Goal: Book appointment/travel/reservation

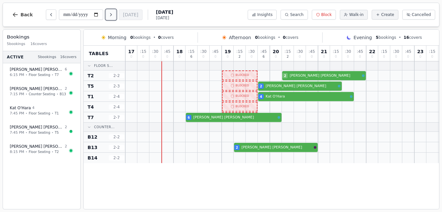
click at [111, 16] on icon "Next day" at bounding box center [110, 14] width 5 height 5
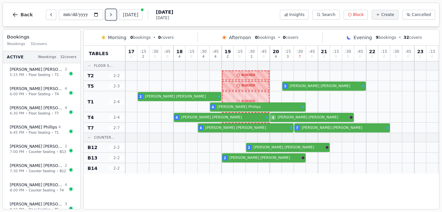
click at [113, 14] on icon "Next day" at bounding box center [110, 14] width 5 height 5
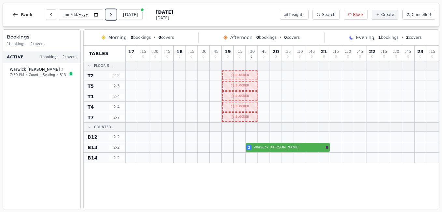
click at [113, 14] on icon "Next day" at bounding box center [110, 14] width 5 height 5
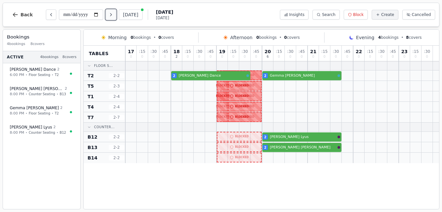
click at [113, 14] on icon "Next day" at bounding box center [110, 14] width 5 height 5
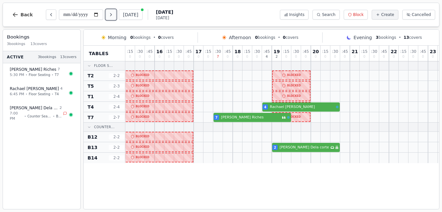
scroll to position [0, 129]
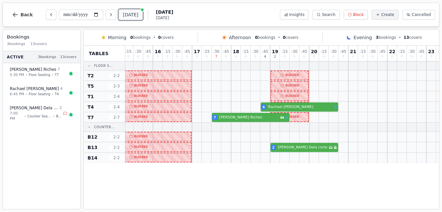
click at [131, 12] on button "[DATE]" at bounding box center [131, 14] width 24 height 10
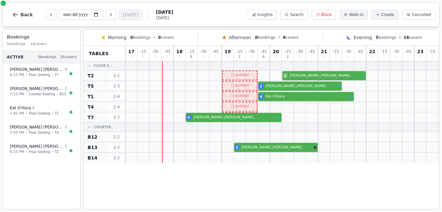
scroll to position [0, 0]
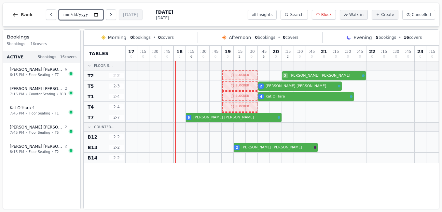
click at [94, 16] on input "**********" at bounding box center [81, 14] width 44 height 10
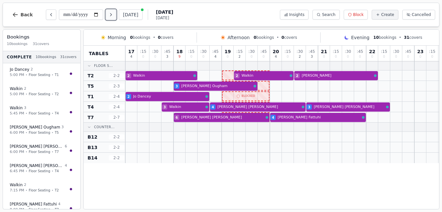
click at [113, 14] on icon "Next day" at bounding box center [110, 14] width 5 height 5
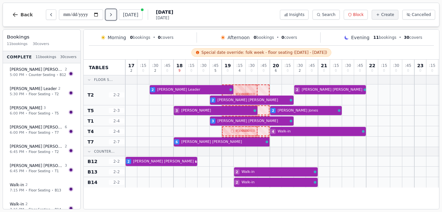
click at [113, 14] on icon "Next day" at bounding box center [110, 14] width 5 height 5
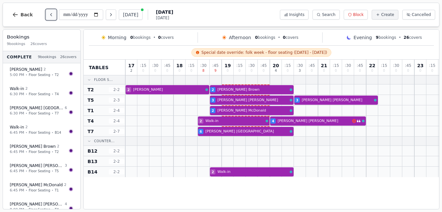
click at [51, 17] on button "Previous day" at bounding box center [51, 14] width 10 height 10
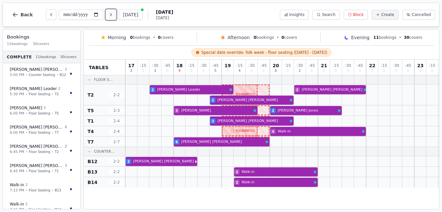
click at [112, 14] on icon "Next day" at bounding box center [110, 14] width 5 height 5
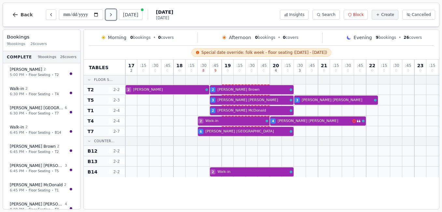
click at [112, 14] on icon "Next day" at bounding box center [110, 14] width 5 height 5
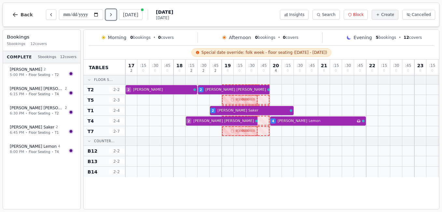
click at [112, 14] on icon "Next day" at bounding box center [110, 14] width 5 height 5
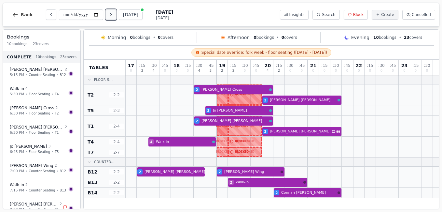
click at [112, 15] on icon "Next day" at bounding box center [110, 14] width 5 height 5
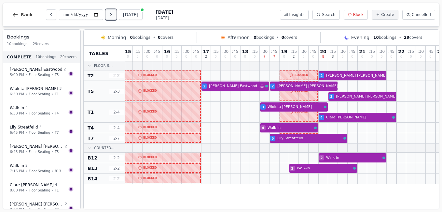
scroll to position [0, 145]
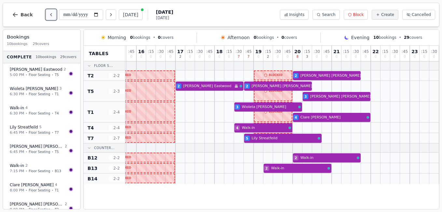
click at [49, 16] on icon "Previous day" at bounding box center [51, 14] width 5 height 5
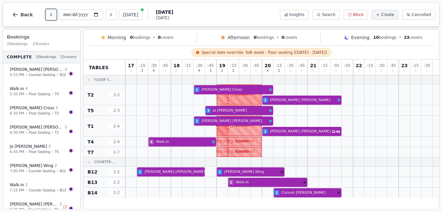
scroll to position [0, 0]
click at [129, 18] on button "[DATE]" at bounding box center [131, 14] width 24 height 10
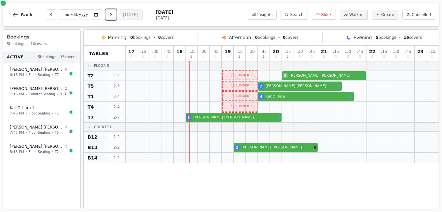
click at [113, 14] on icon "Next day" at bounding box center [110, 14] width 5 height 5
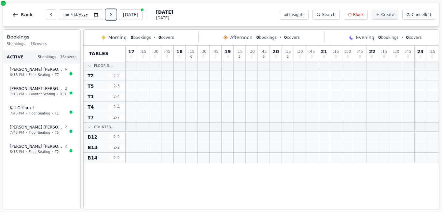
click at [113, 14] on icon "Next day" at bounding box center [110, 14] width 5 height 5
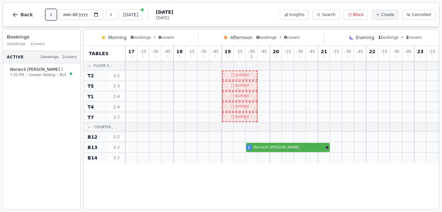
click at [47, 17] on button "Previous day" at bounding box center [51, 14] width 10 height 10
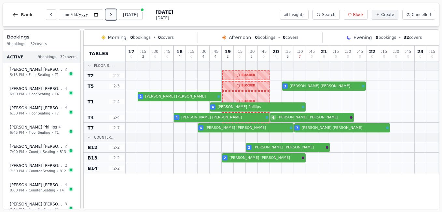
click at [111, 15] on icon "Next day" at bounding box center [110, 14] width 5 height 5
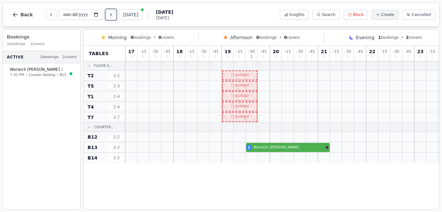
click at [111, 15] on icon "Next day" at bounding box center [110, 14] width 5 height 5
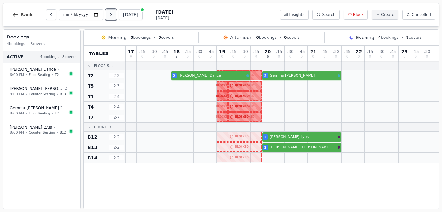
click at [110, 18] on button "Next day" at bounding box center [111, 14] width 10 height 10
type input "**********"
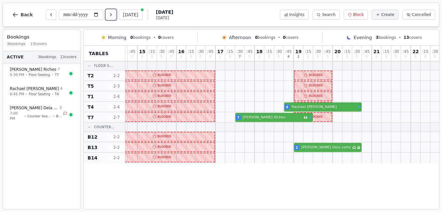
scroll to position [0, 110]
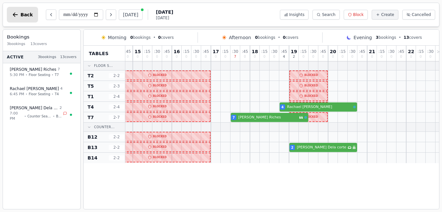
click at [29, 14] on span "Back" at bounding box center [27, 14] width 12 height 5
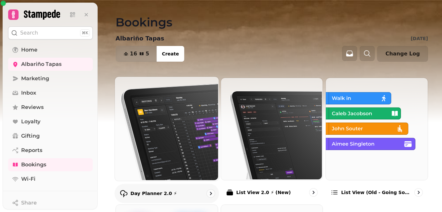
click at [163, 138] on img at bounding box center [166, 128] width 104 height 104
